Goal: Task Accomplishment & Management: Manage account settings

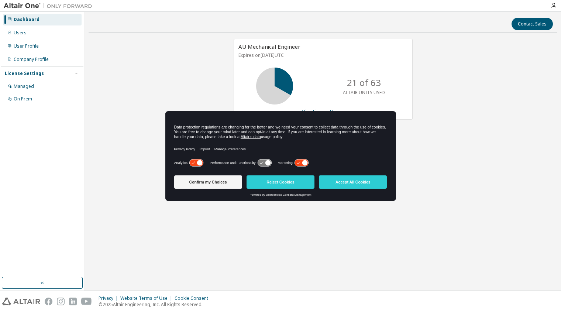
click at [185, 65] on div "AU Mechanical Engineer Expires on [DATE] UTC 21 of 63 ALTAIR UNITS USED View Li…" at bounding box center [323, 140] width 469 height 203
click at [195, 78] on div "AU Mechanical Engineer Expires on [DATE] UTC 21 of 63 ALTAIR UNITS USED View Li…" at bounding box center [323, 140] width 469 height 203
click at [224, 182] on button "Confirm my Choices" at bounding box center [208, 181] width 68 height 13
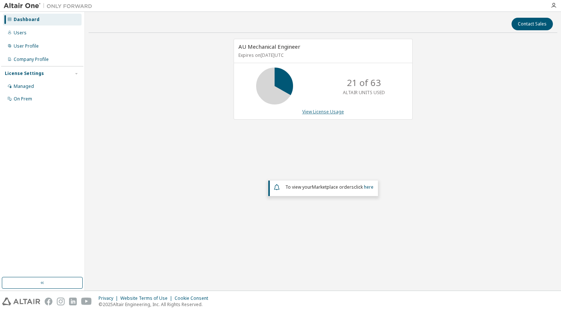
click at [332, 112] on link "View License Usage" at bounding box center [323, 112] width 42 height 6
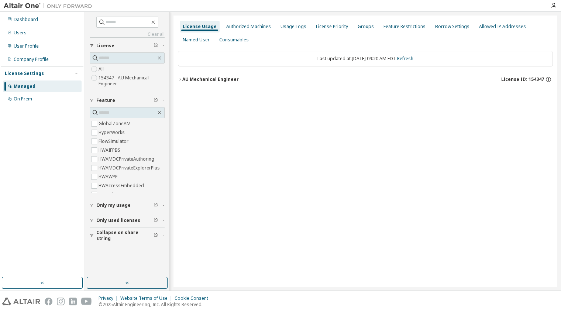
click at [199, 79] on div "AU Mechanical Engineer" at bounding box center [210, 79] width 56 height 6
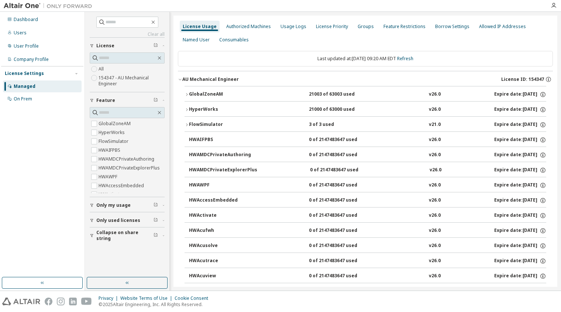
click at [209, 126] on div "FlowSimulator" at bounding box center [222, 124] width 66 height 7
